Goal: Download file/media

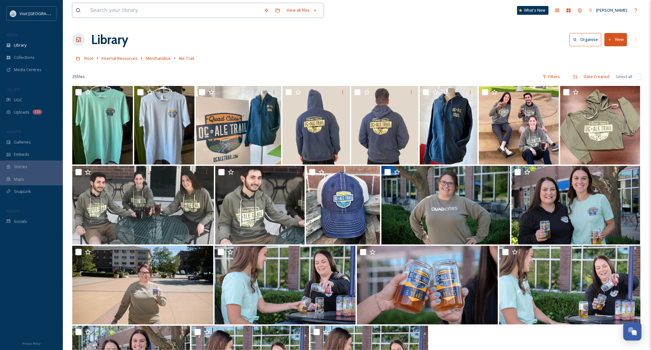
click at [166, 12] on input at bounding box center [174, 10] width 174 height 14
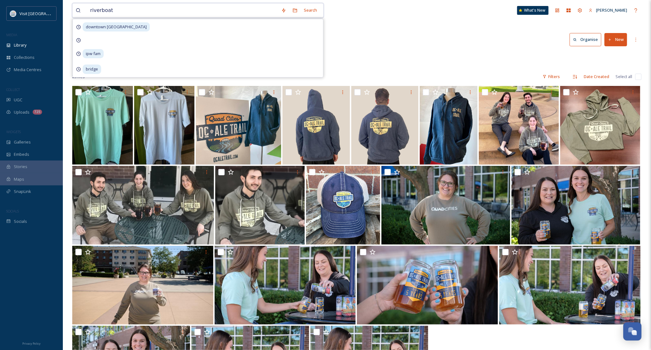
type input "riverboats"
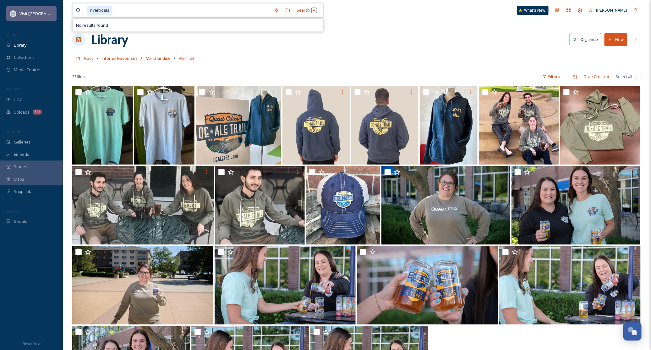
drag, startPoint x: 135, startPoint y: 12, endPoint x: 49, endPoint y: 8, distance: 86.2
click at [49, 8] on div "Visit Quad Cities MEDIA Library Collections Media Centres COLLECT UGC Uploads 7…" at bounding box center [325, 217] width 651 height 435
click at [119, 10] on input at bounding box center [192, 10] width 158 height 14
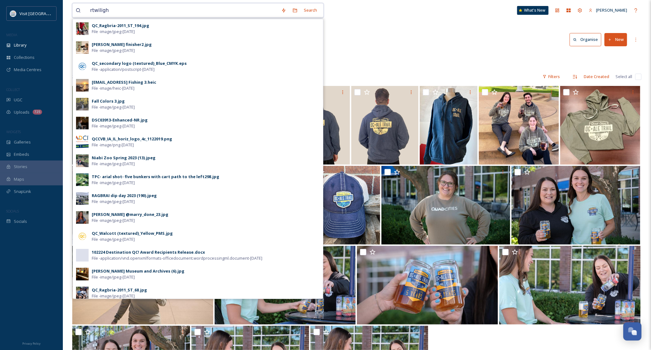
type input "rtwilight"
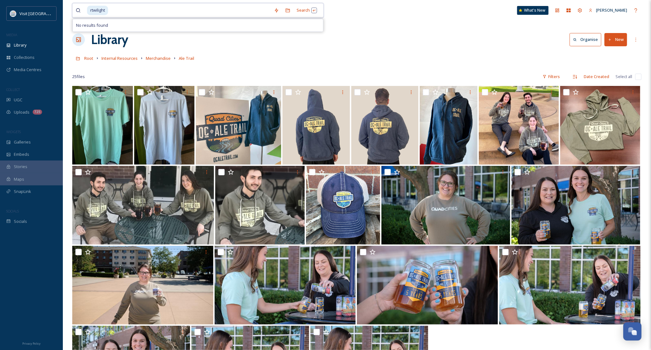
drag, startPoint x: 74, startPoint y: 12, endPoint x: 71, endPoint y: 12, distance: 3.5
click at [71, 12] on div "rtwilight Search No results found What's New [PERSON_NAME] Library Organise New…" at bounding box center [357, 217] width 588 height 435
type input "r"
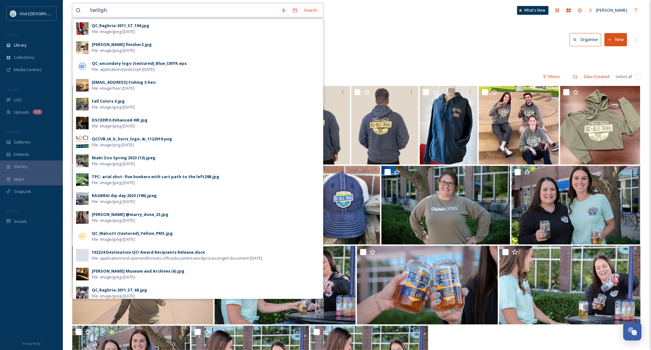
type input "twilight"
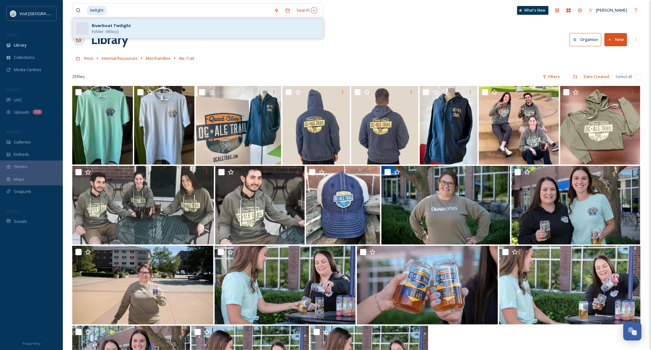
click at [113, 35] on span "Folder - 0 file(s)" at bounding box center [105, 32] width 27 height 6
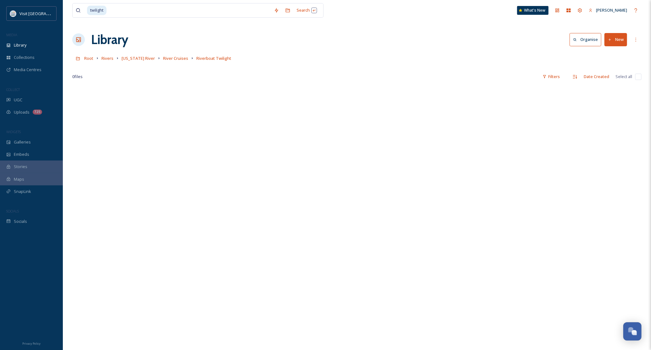
click at [395, 35] on div "Library Organise New" at bounding box center [357, 39] width 570 height 19
click at [168, 59] on span "River Cruises" at bounding box center [175, 58] width 25 height 6
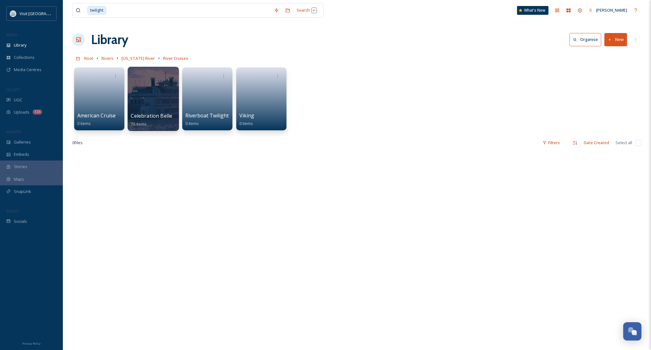
click at [163, 106] on div at bounding box center [153, 99] width 51 height 64
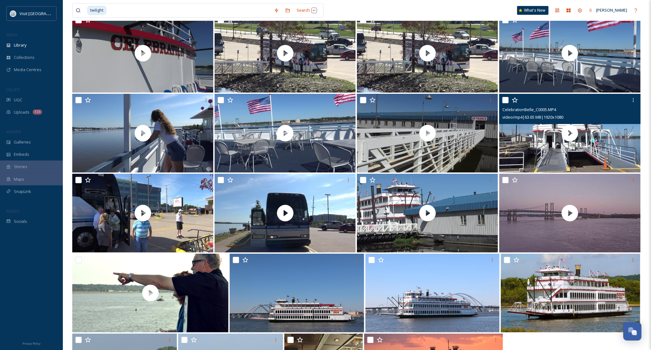
scroll to position [1261, 0]
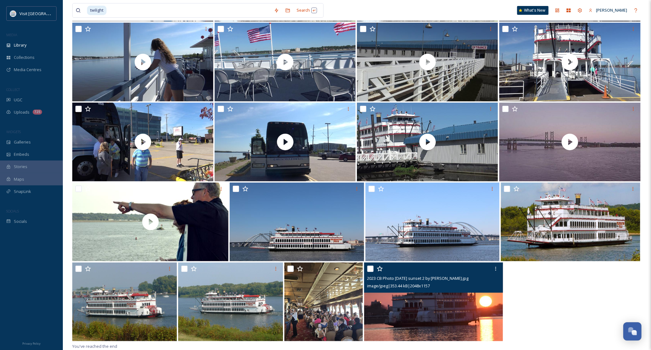
click at [469, 309] on img at bounding box center [433, 301] width 139 height 79
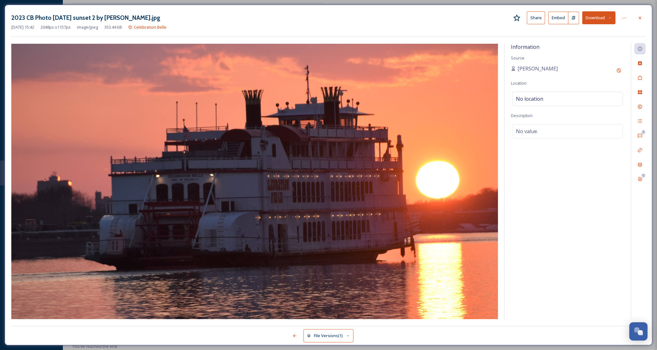
click at [591, 18] on button "Download" at bounding box center [598, 17] width 33 height 13
click at [581, 35] on span "Download Original (2048 x 1157)" at bounding box center [582, 32] width 59 height 6
drag, startPoint x: 104, startPoint y: 18, endPoint x: 138, endPoint y: 16, distance: 34.0
click at [138, 16] on h3 "2023 CB Photo [DATE] sunset 2 by [PERSON_NAME].jpg" at bounding box center [85, 17] width 149 height 9
copy h3 "[PERSON_NAME]"
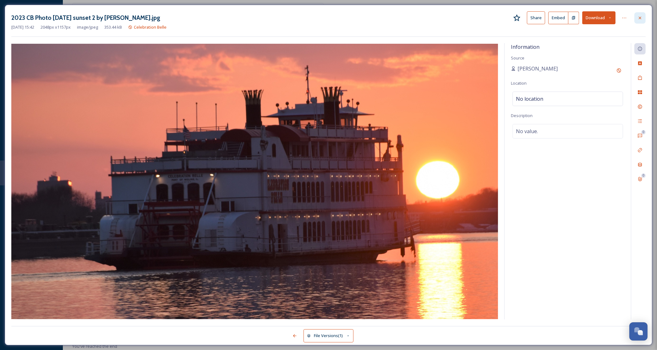
click at [640, 19] on icon at bounding box center [640, 17] width 5 height 5
